Goal: Information Seeking & Learning: Learn about a topic

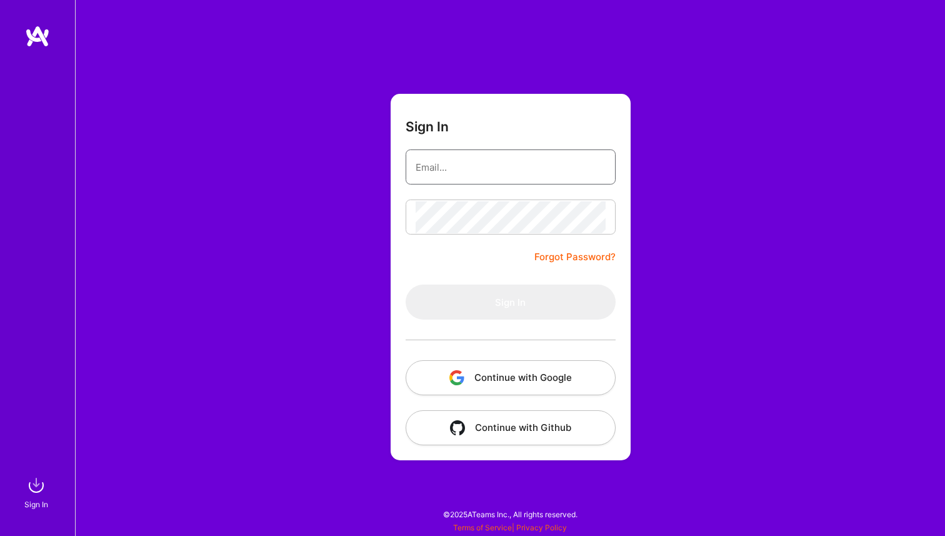
type input "[EMAIL_ADDRESS][DOMAIN_NAME]"
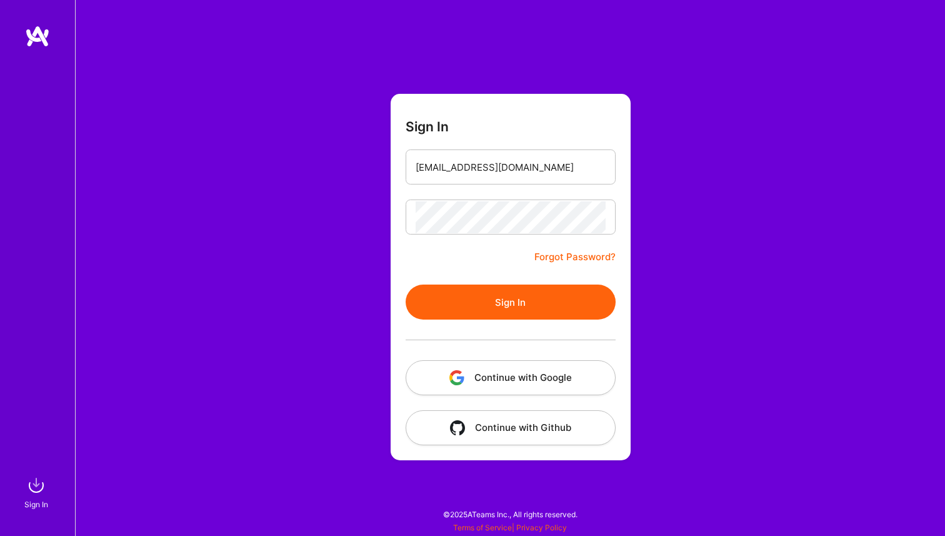
click at [521, 296] on button "Sign In" at bounding box center [511, 301] width 210 height 35
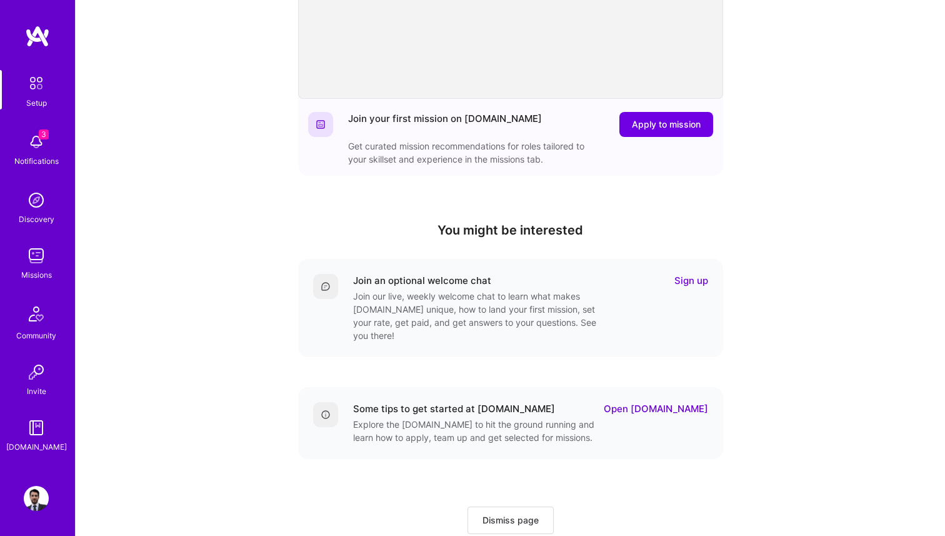
scroll to position [262, 0]
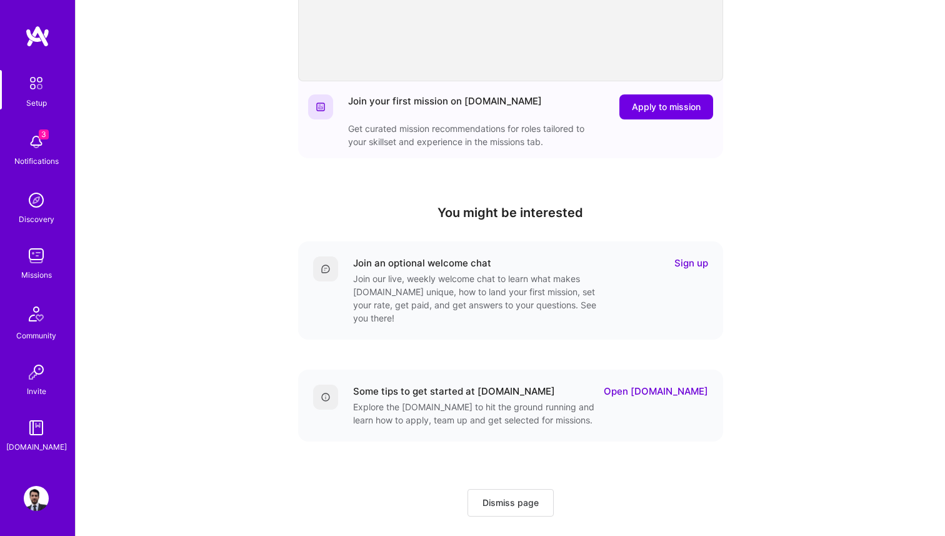
click at [24, 260] on img at bounding box center [36, 255] width 25 height 25
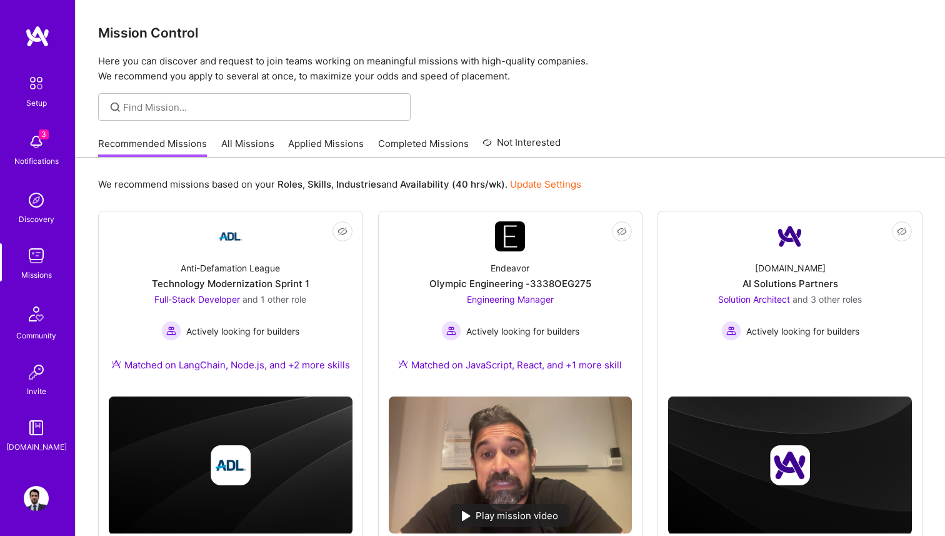
click at [239, 141] on link "All Missions" at bounding box center [247, 147] width 53 height 21
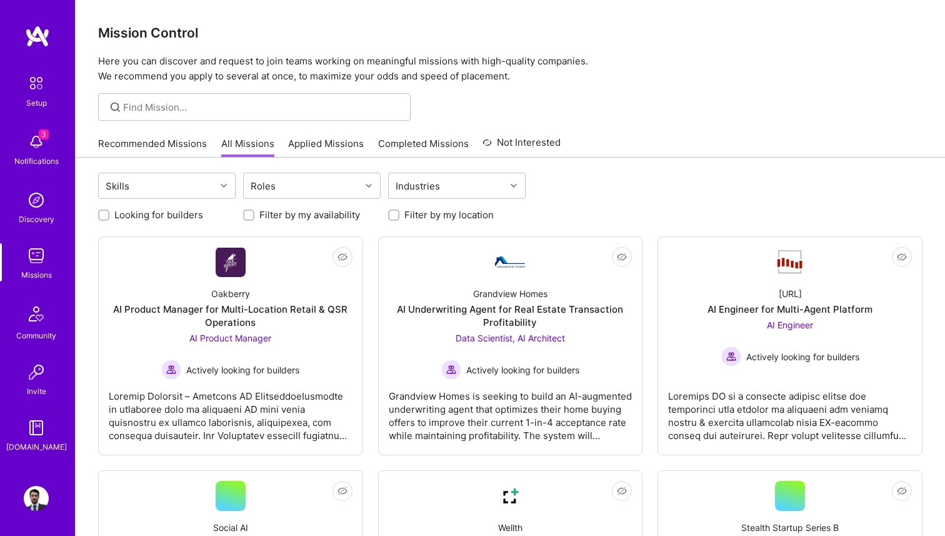
click at [507, 138] on link "Not Interested" at bounding box center [522, 146] width 78 height 23
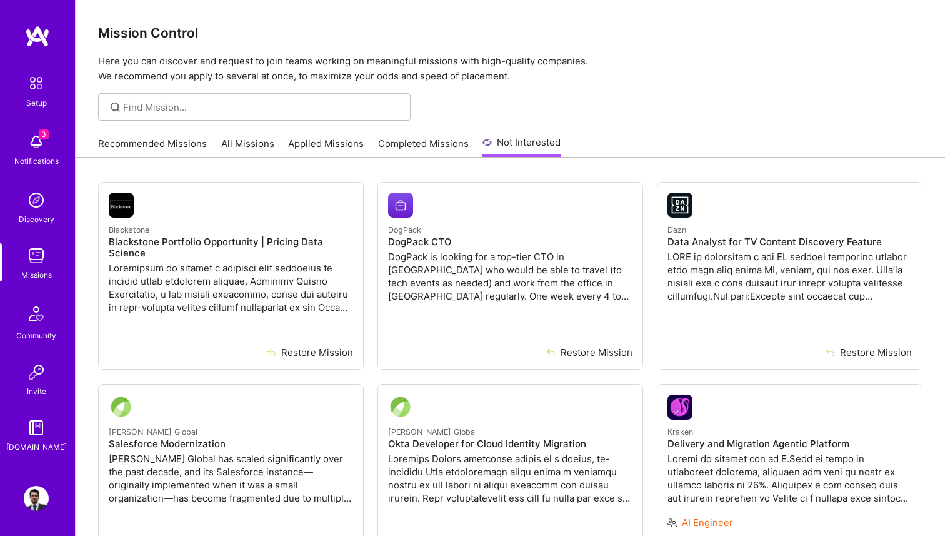
click at [431, 144] on link "Completed Missions" at bounding box center [423, 147] width 91 height 21
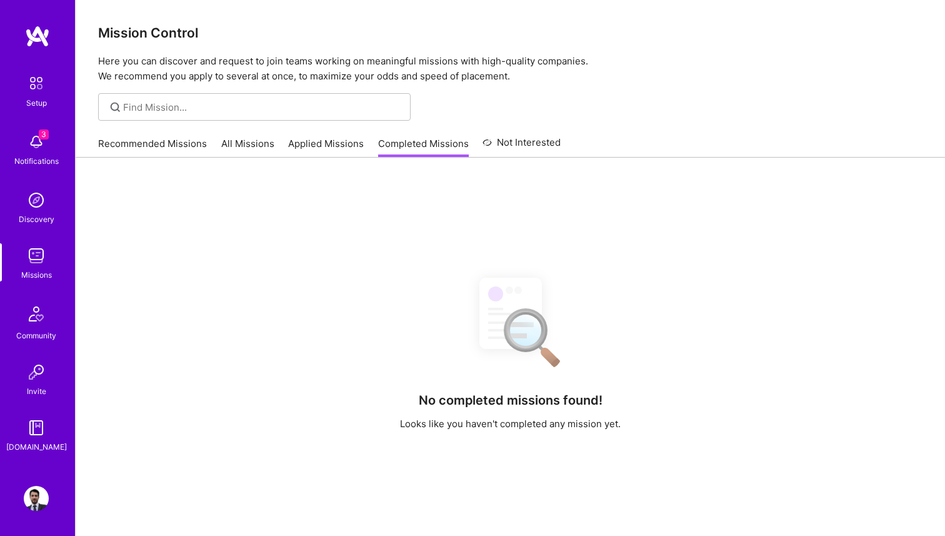
click at [328, 132] on div "Recommended Missions All Missions Applied Missions Completed Missions Not Inter…" at bounding box center [329, 143] width 463 height 27
click at [327, 142] on link "Applied Missions" at bounding box center [326, 147] width 76 height 21
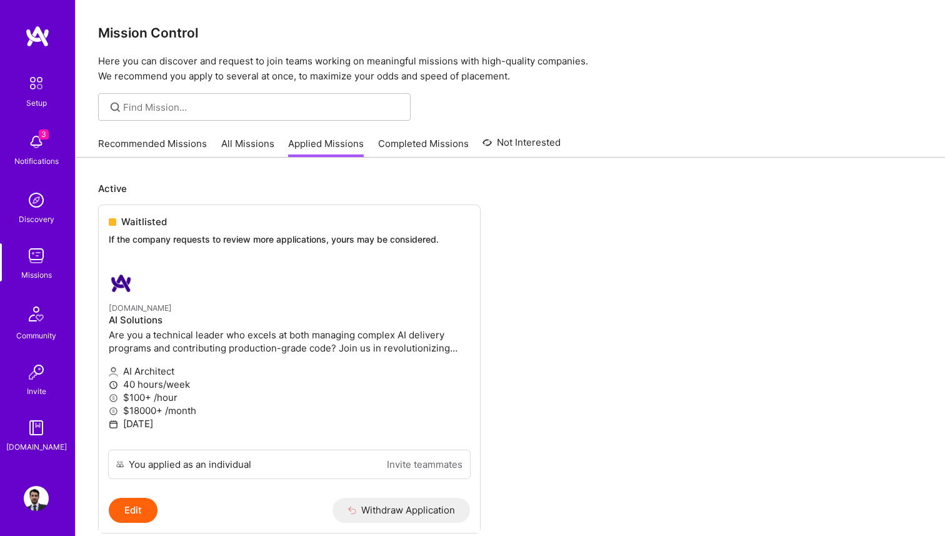
click at [177, 144] on link "Recommended Missions" at bounding box center [152, 147] width 109 height 21
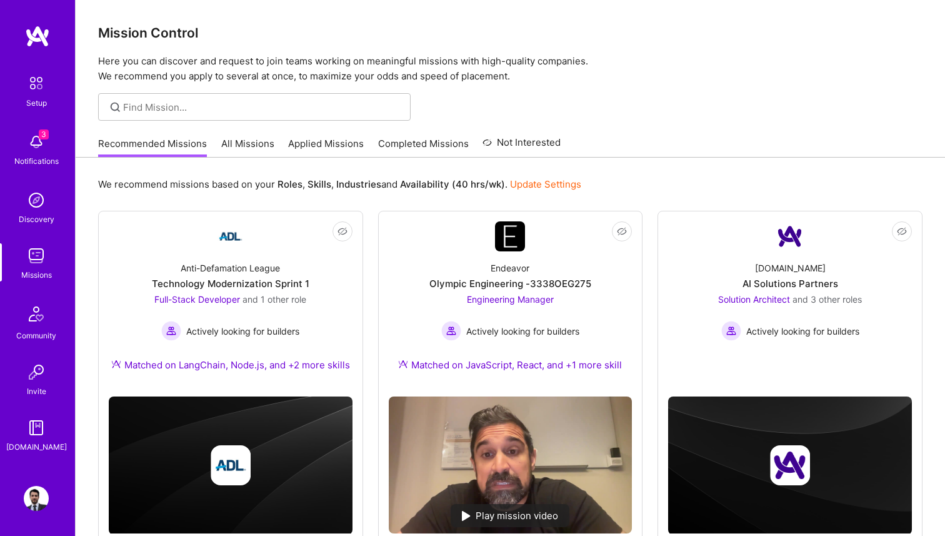
click at [254, 148] on link "All Missions" at bounding box center [247, 147] width 53 height 21
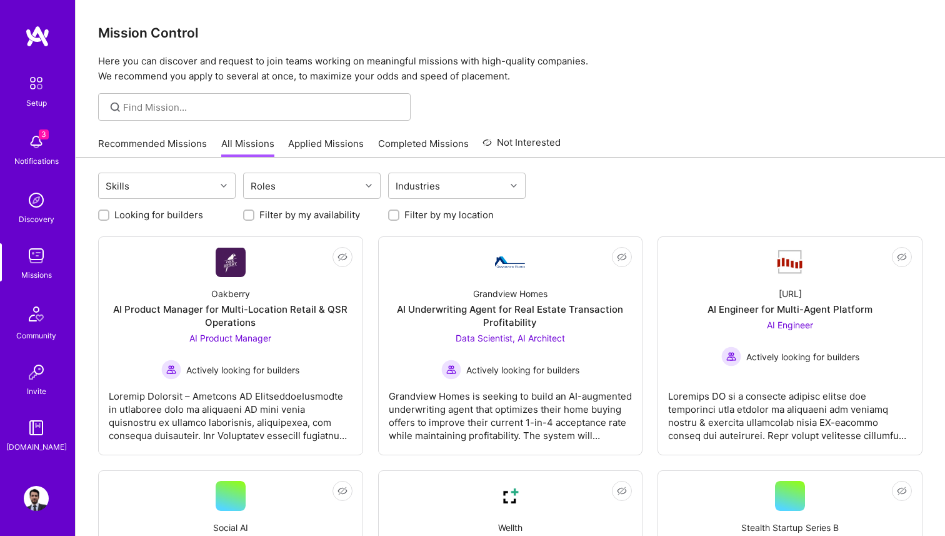
click at [424, 138] on link "Completed Missions" at bounding box center [423, 147] width 91 height 21
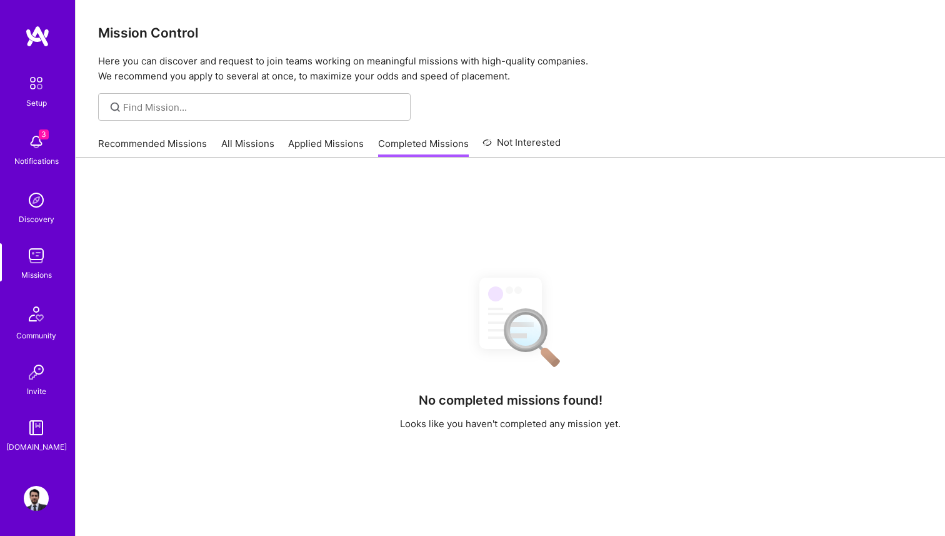
click at [552, 143] on link "Not Interested" at bounding box center [522, 146] width 78 height 23
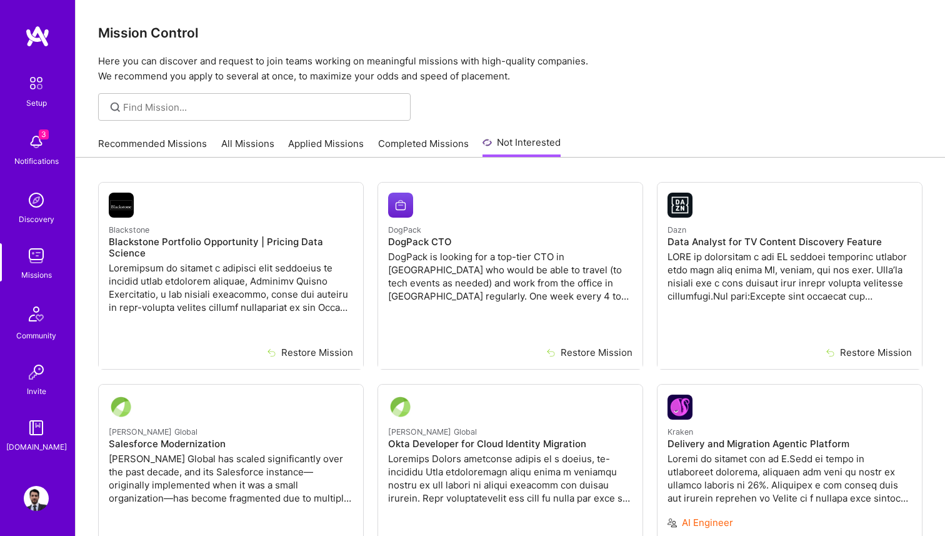
click at [139, 142] on link "Recommended Missions" at bounding box center [152, 147] width 109 height 21
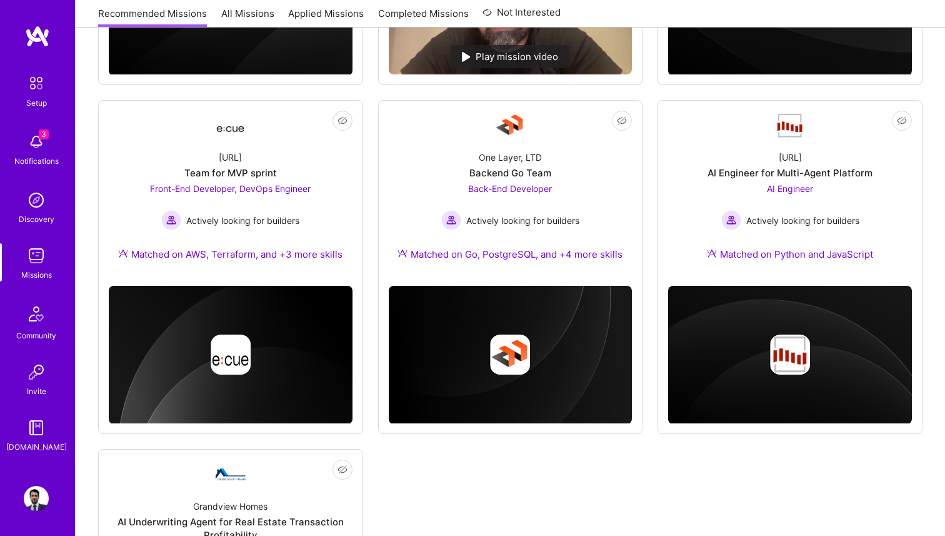
scroll to position [471, 0]
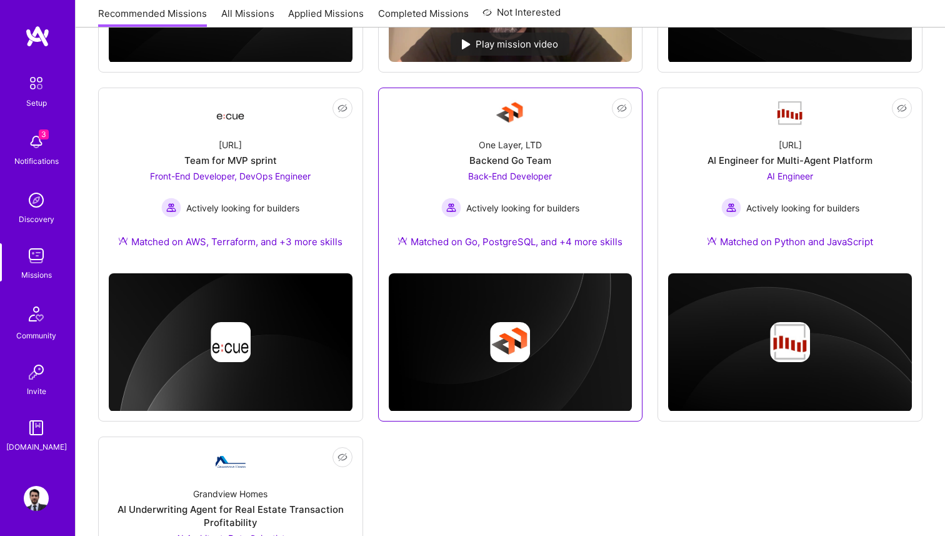
click at [540, 244] on div "Matched on Go, PostgreSQL, and +4 more skills" at bounding box center [510, 241] width 225 height 13
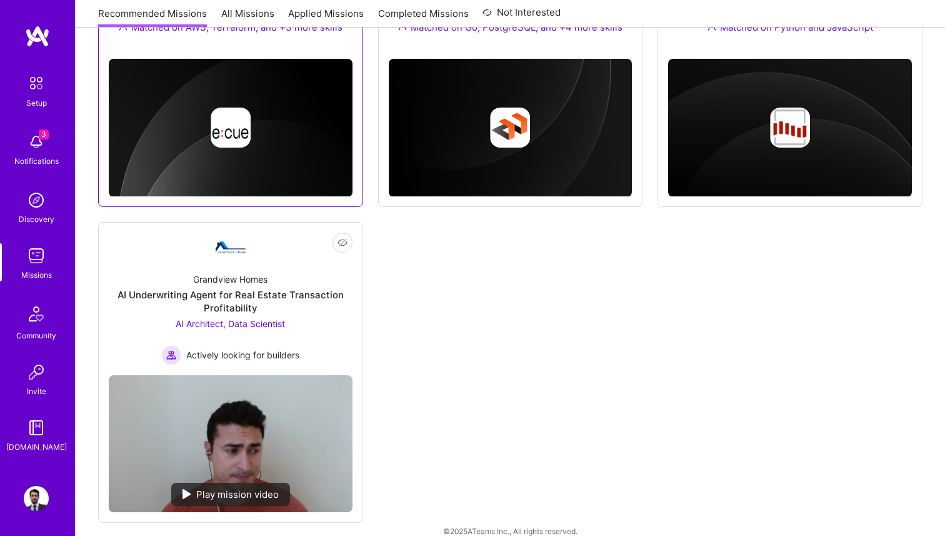
scroll to position [702, 0]
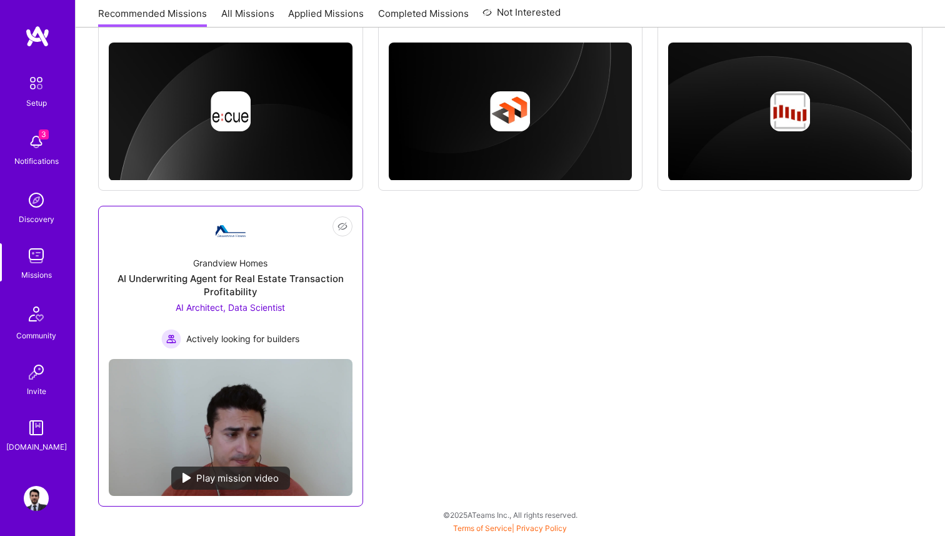
click at [282, 303] on span "AI Architect, Data Scientist" at bounding box center [230, 307] width 109 height 11
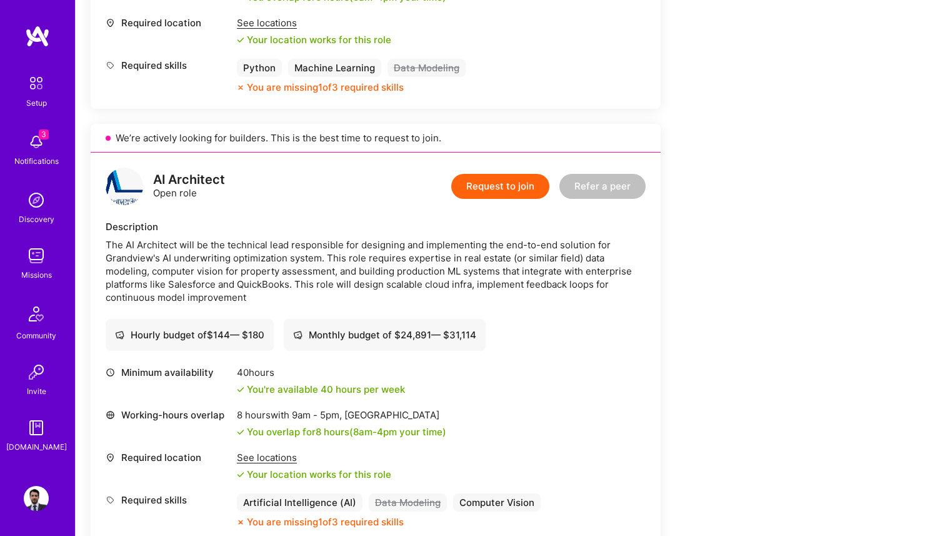
scroll to position [585, 0]
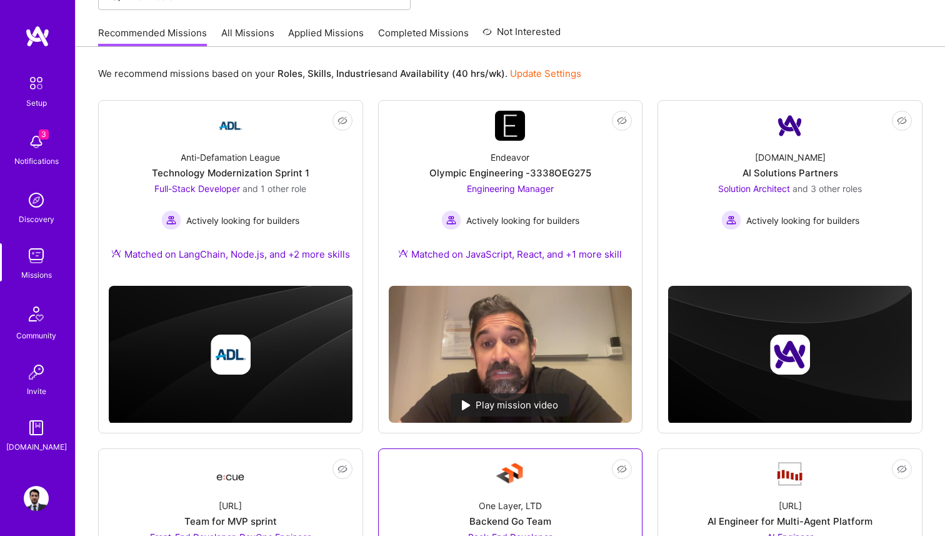
scroll to position [113, 0]
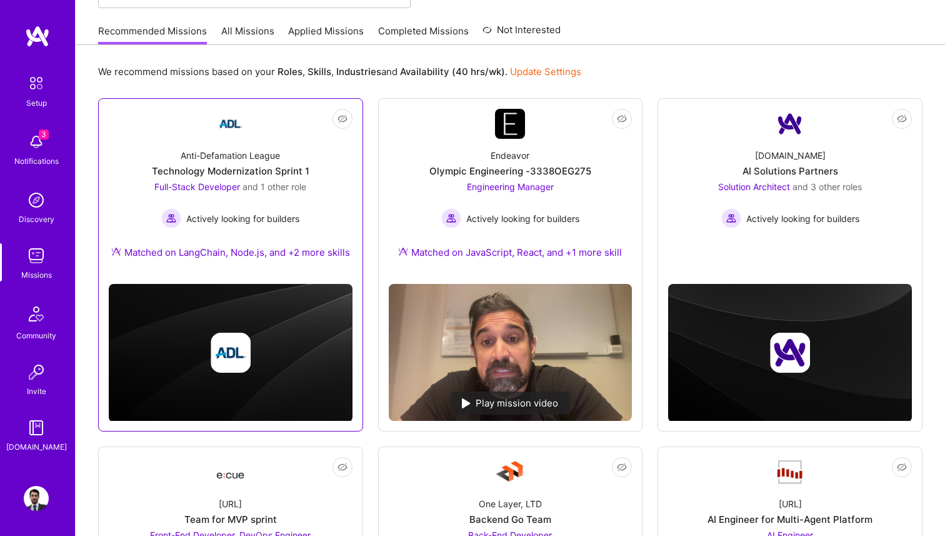
click at [281, 177] on div "Anti-Defamation League Technology Modernization Sprint 1 Full-Stack Developer a…" at bounding box center [231, 206] width 244 height 135
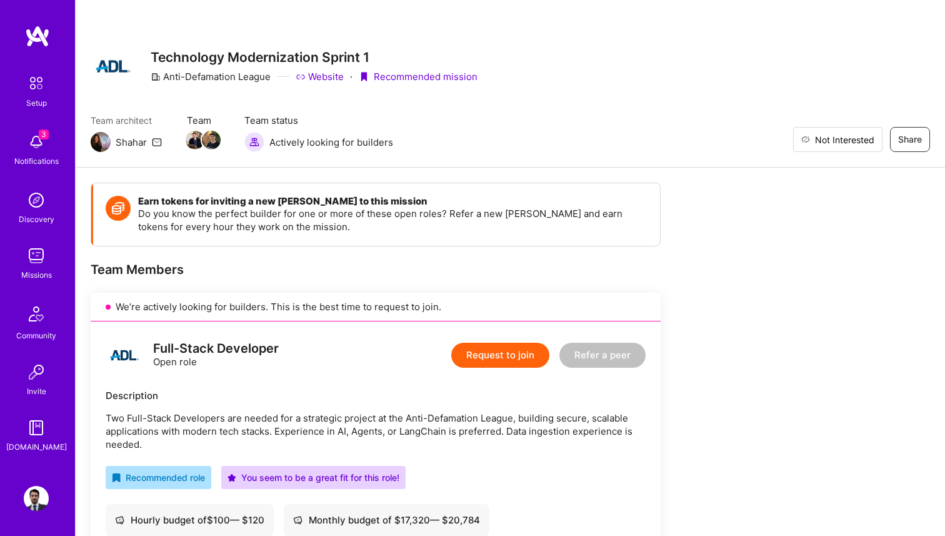
click at [871, 143] on span "Not Interested" at bounding box center [844, 139] width 59 height 13
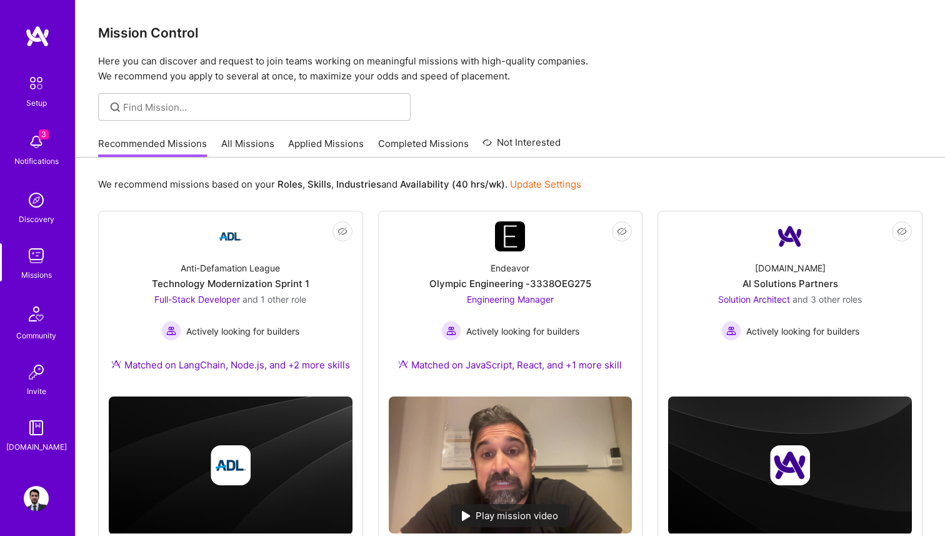
scroll to position [113, 0]
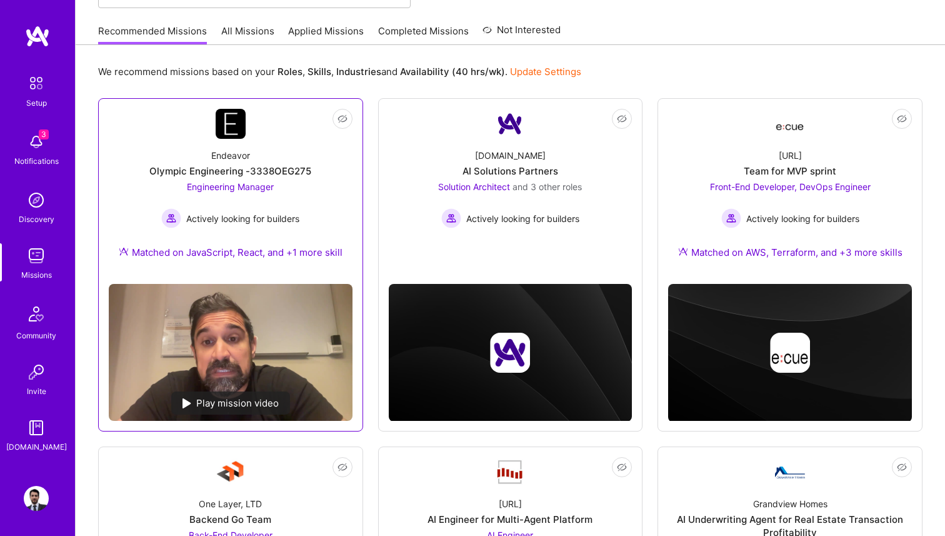
click at [270, 192] on div "Engineering Manager Actively looking for builders" at bounding box center [230, 204] width 138 height 48
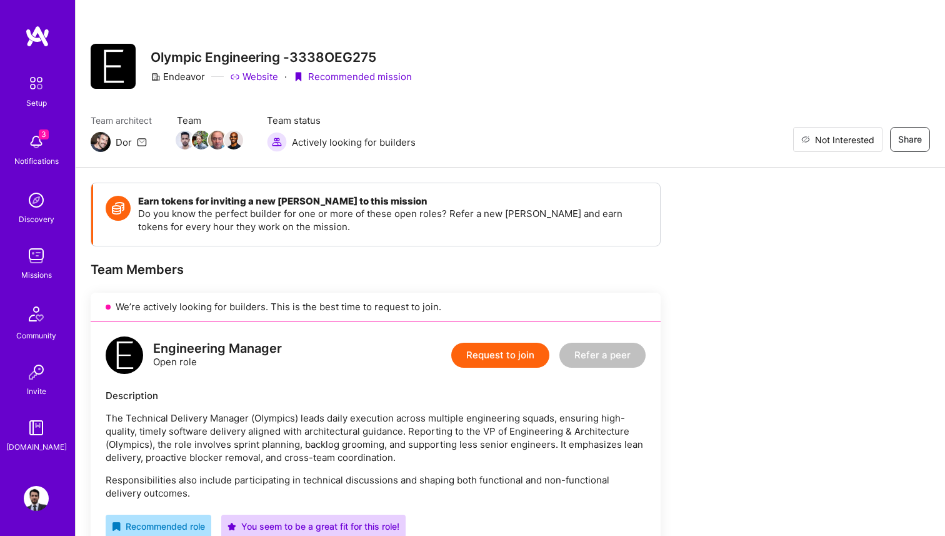
click at [860, 144] on span "Not Interested" at bounding box center [844, 139] width 59 height 13
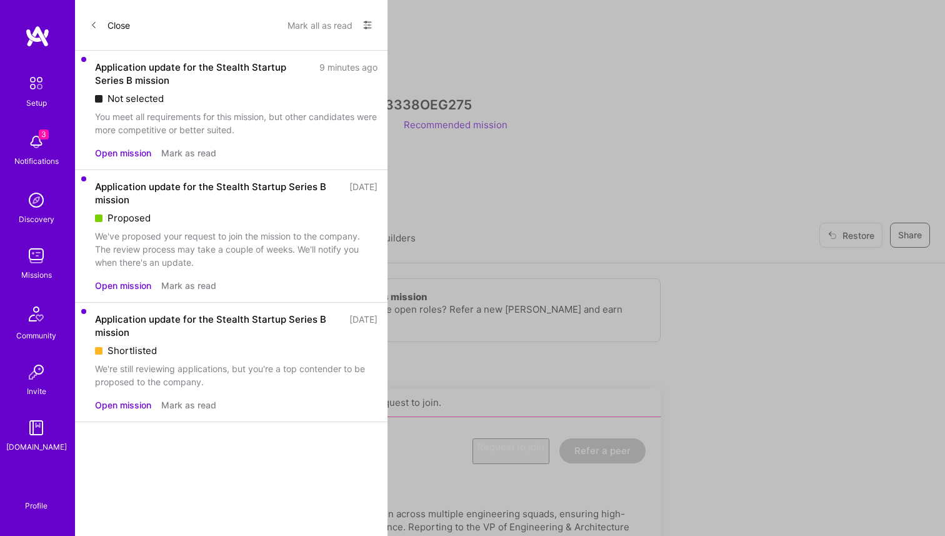
scroll to position [113, 0]
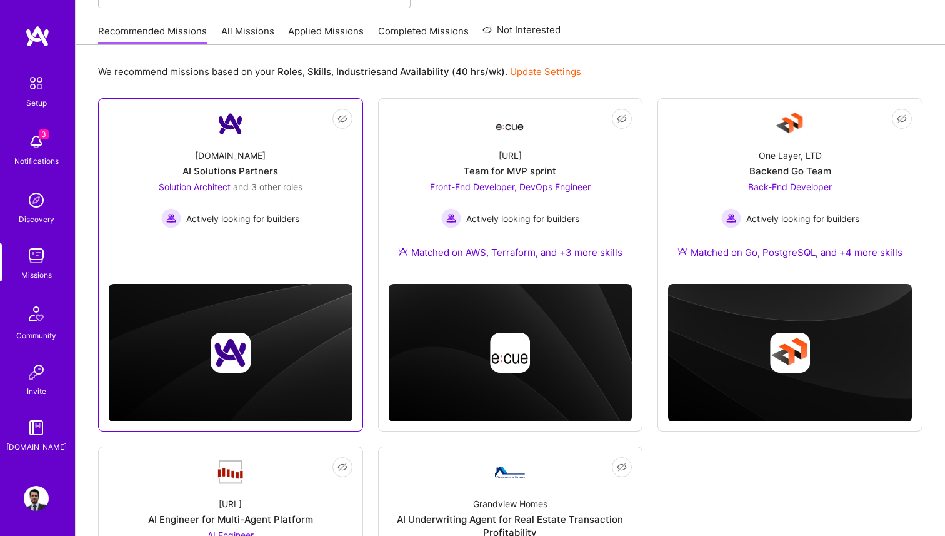
click at [179, 150] on div "[DOMAIN_NAME] AI Solutions Partners Solution Architect and 3 other roles Active…" at bounding box center [231, 183] width 244 height 89
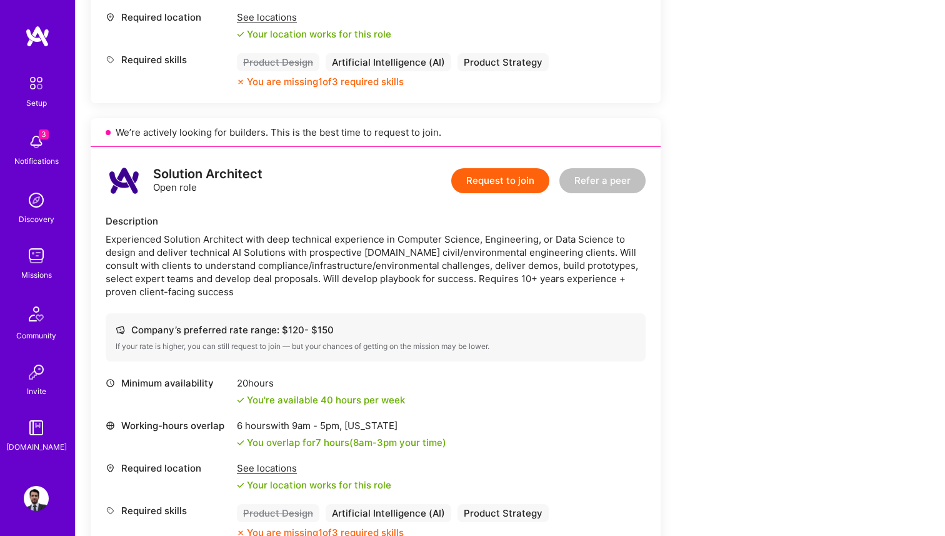
scroll to position [685, 0]
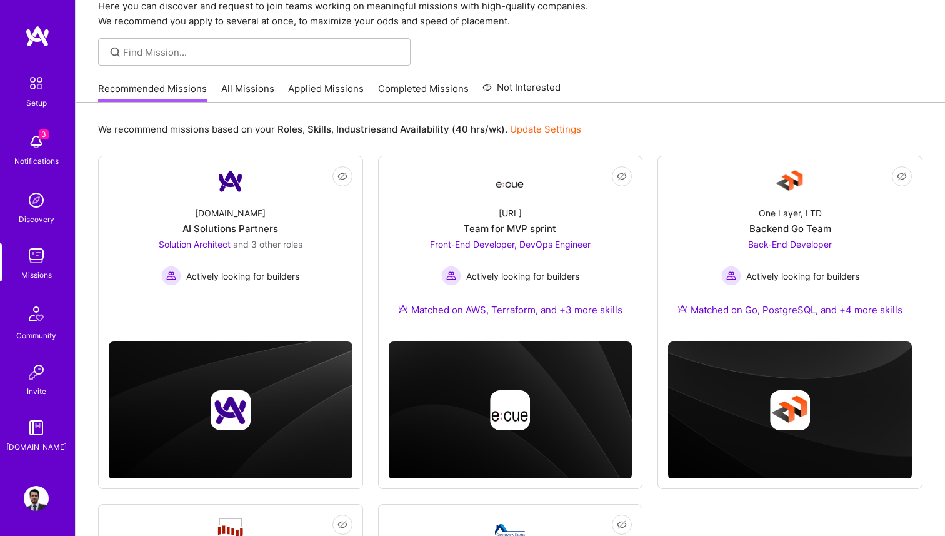
scroll to position [113, 0]
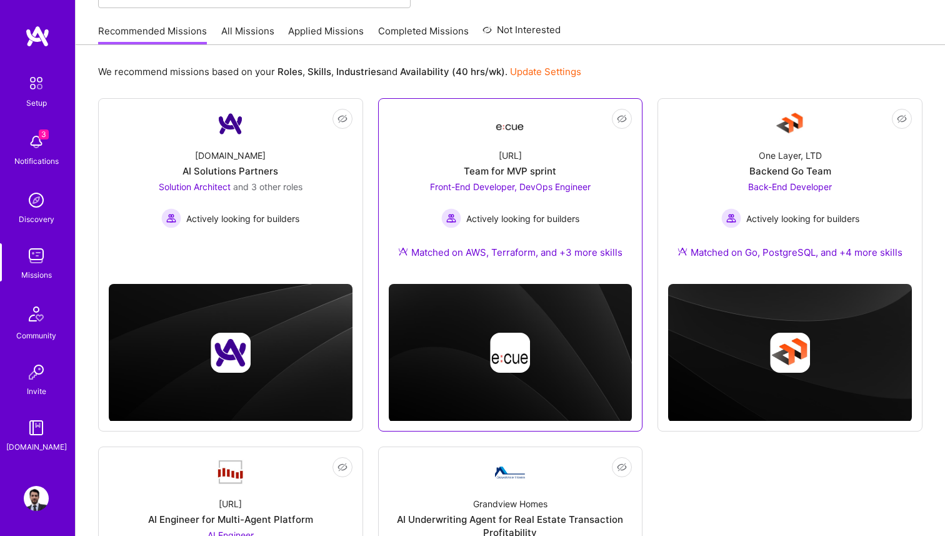
click at [543, 173] on div "Team for MVP sprint" at bounding box center [510, 170] width 93 height 13
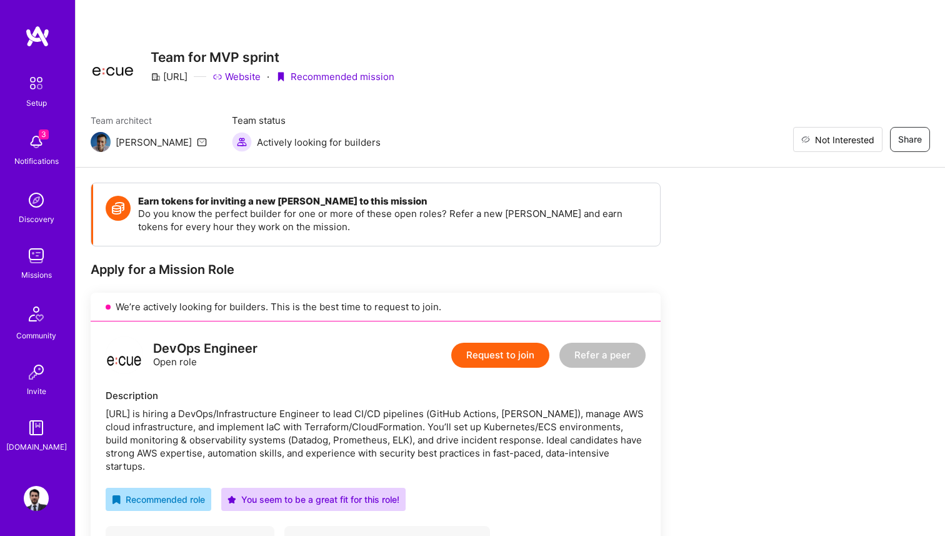
click at [857, 136] on span "Not Interested" at bounding box center [844, 139] width 59 height 13
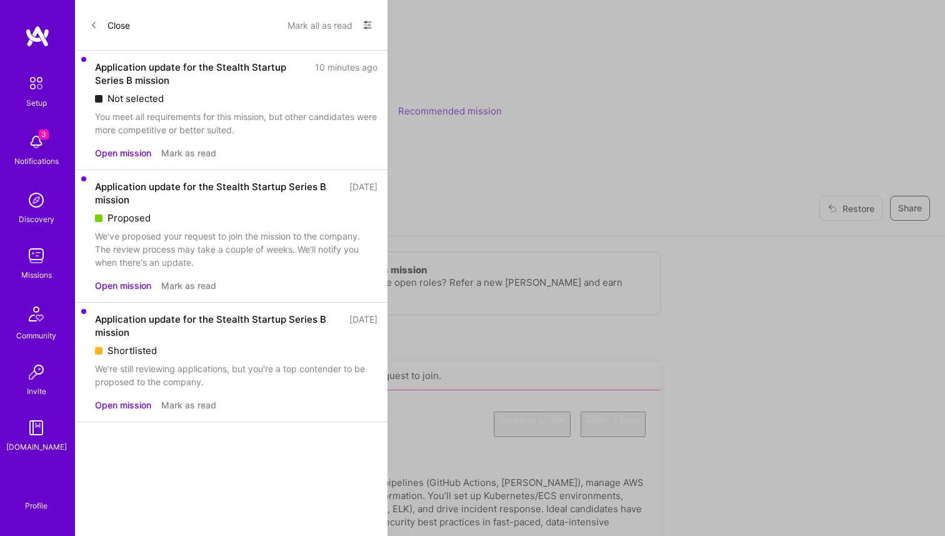
scroll to position [113, 0]
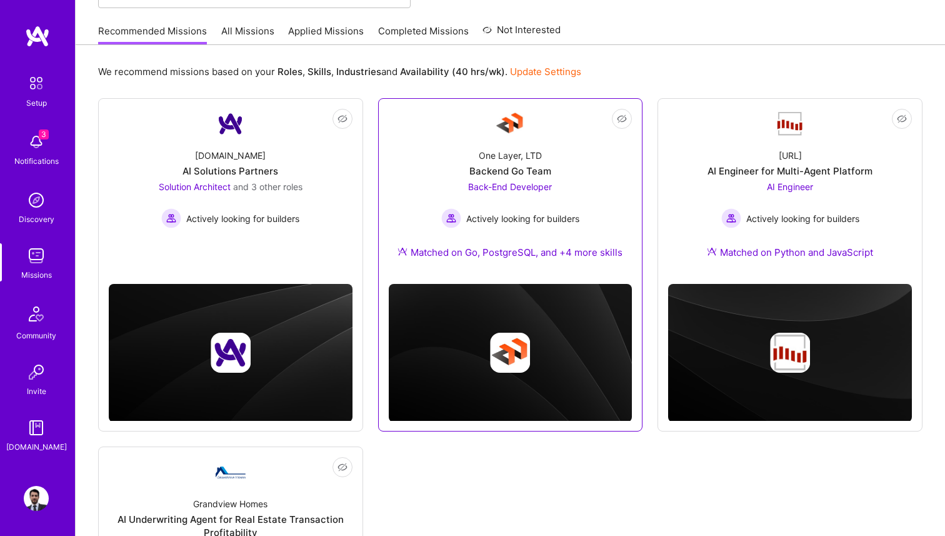
click at [523, 223] on span "Actively looking for builders" at bounding box center [522, 218] width 113 height 13
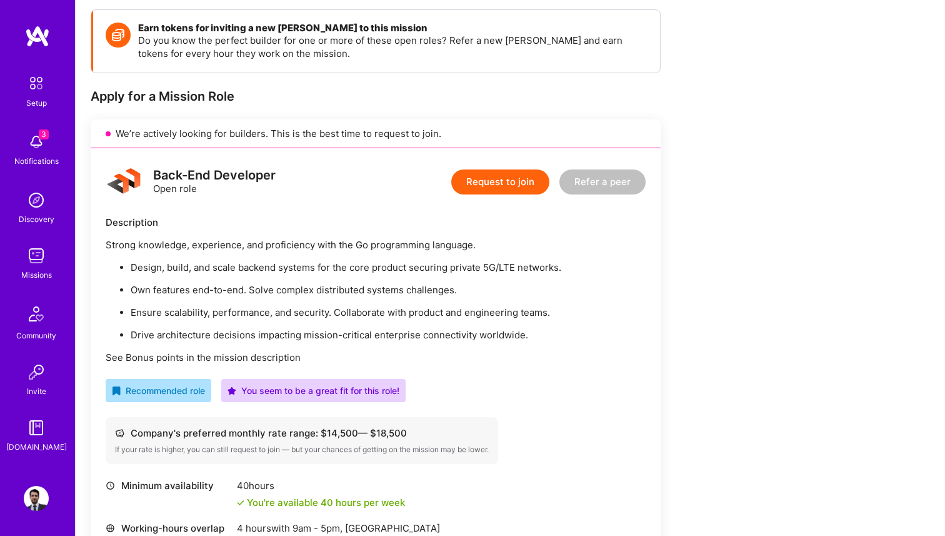
scroll to position [126, 0]
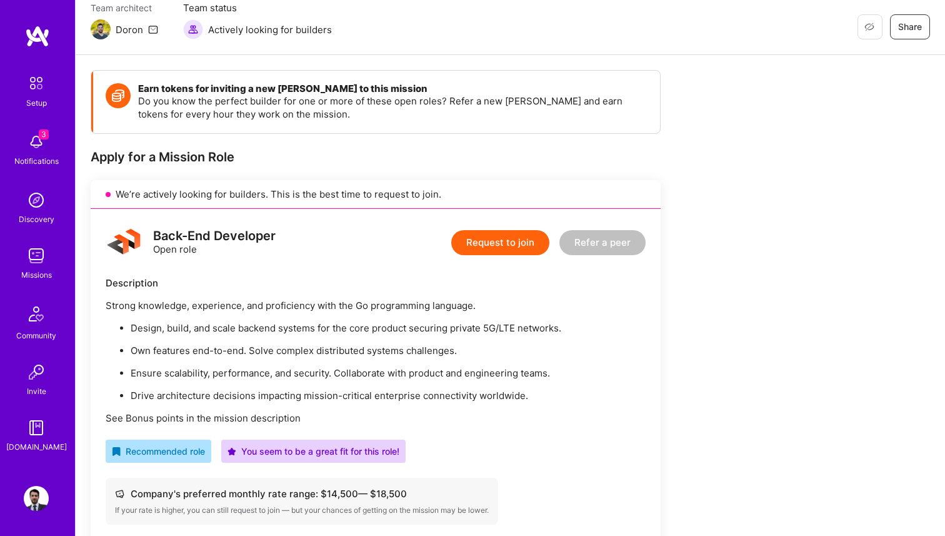
scroll to position [126, 0]
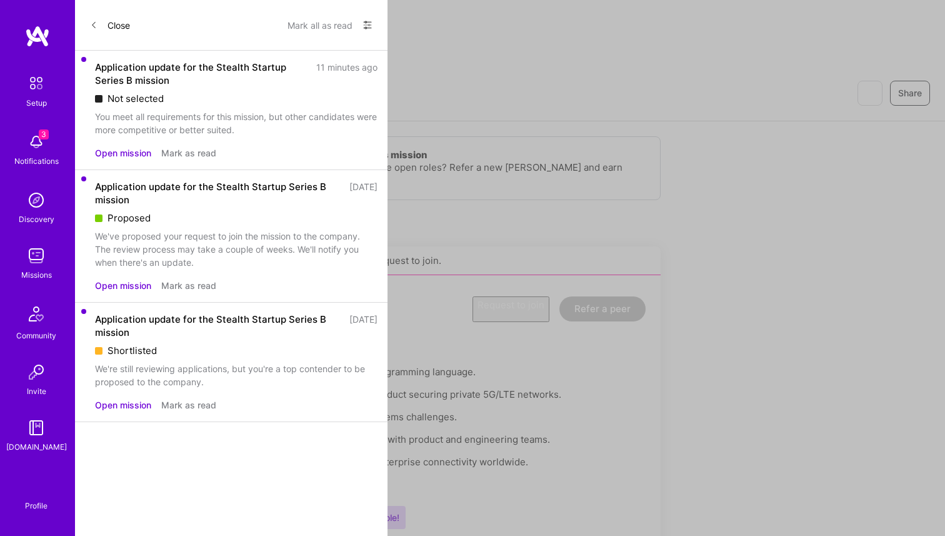
scroll to position [113, 0]
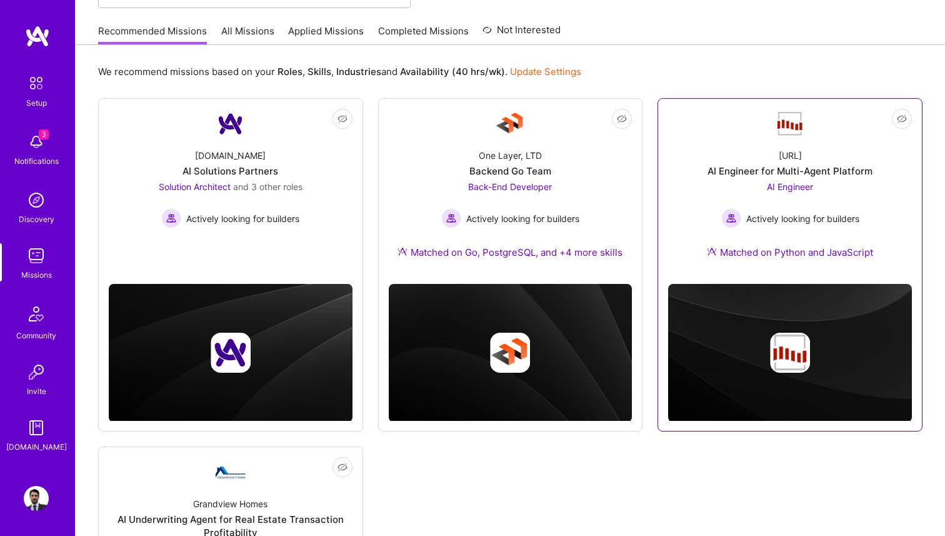
click at [808, 167] on div "AI Engineer for Multi-Agent Platform" at bounding box center [790, 170] width 165 height 13
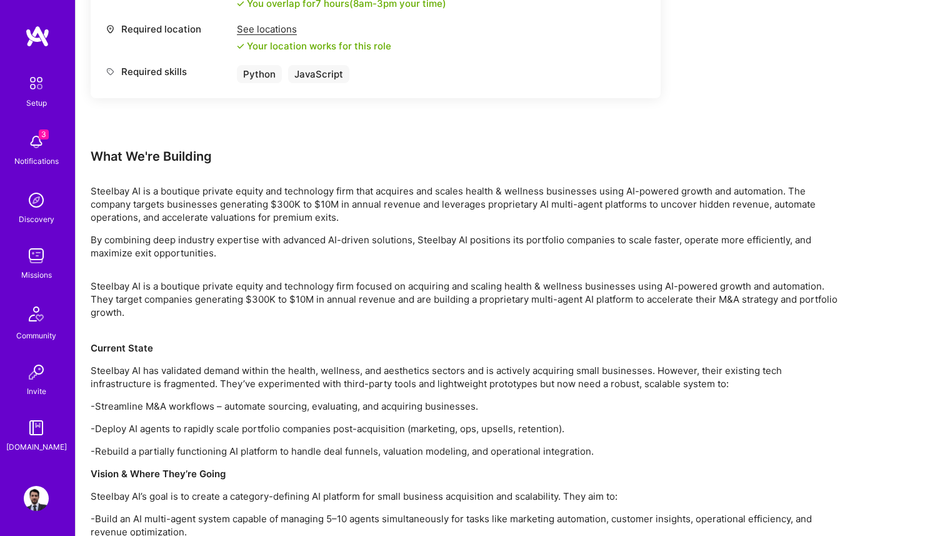
scroll to position [820, 0]
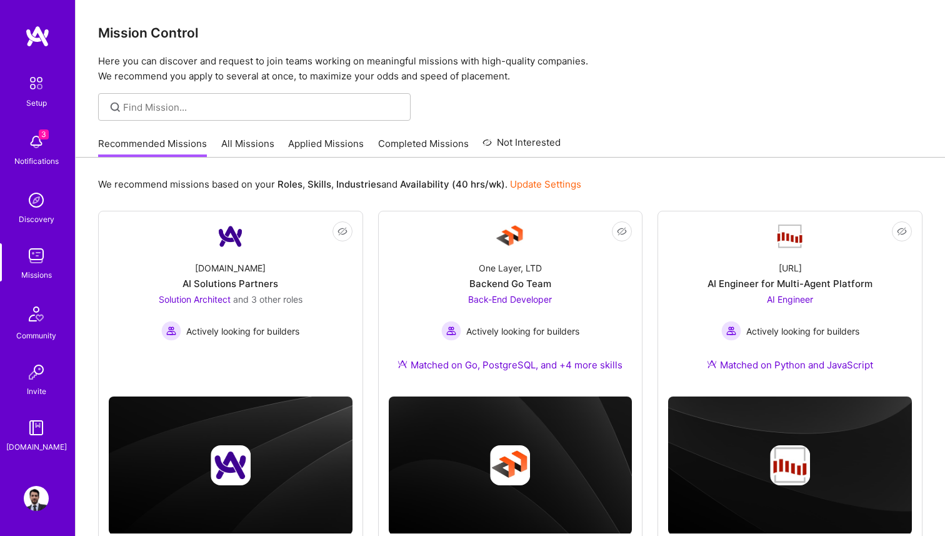
click at [627, 104] on div at bounding box center [511, 107] width 870 height 28
